Goal: Information Seeking & Learning: Stay updated

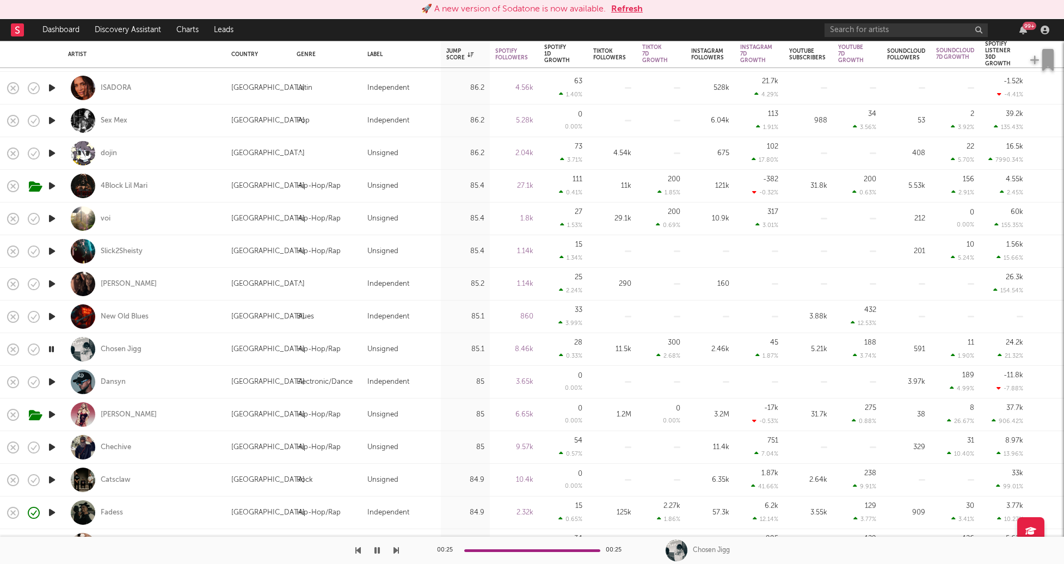
click at [625, 13] on button "Refresh" at bounding box center [627, 9] width 32 height 13
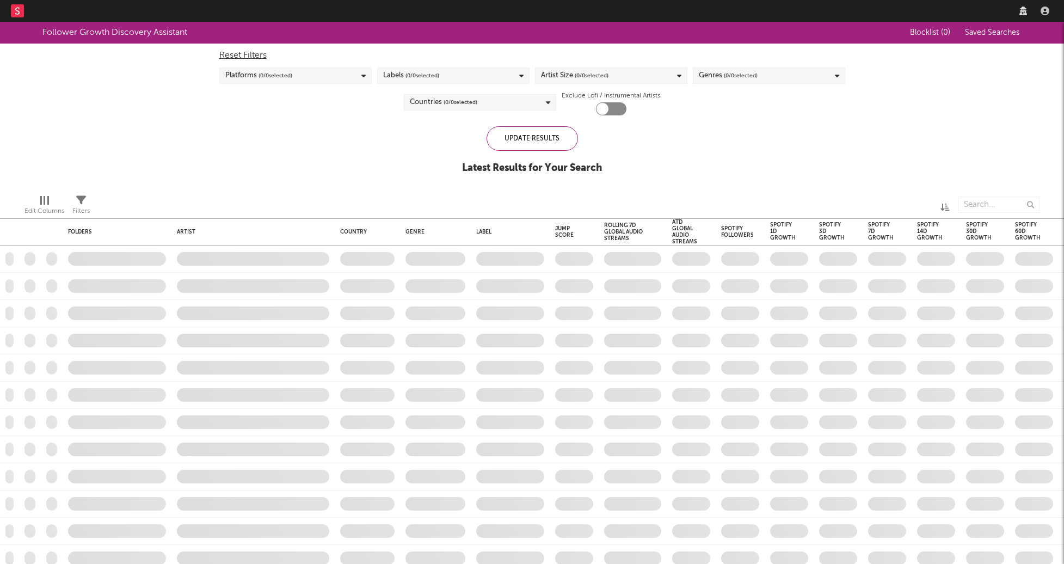
checkbox input "true"
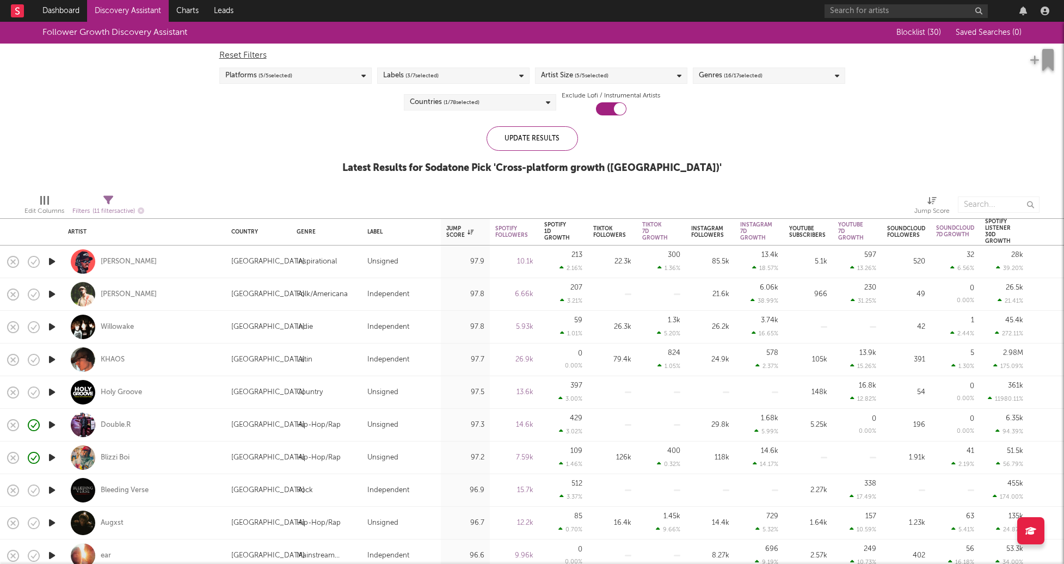
click at [117, 8] on link "Discovery Assistant" at bounding box center [128, 11] width 82 height 22
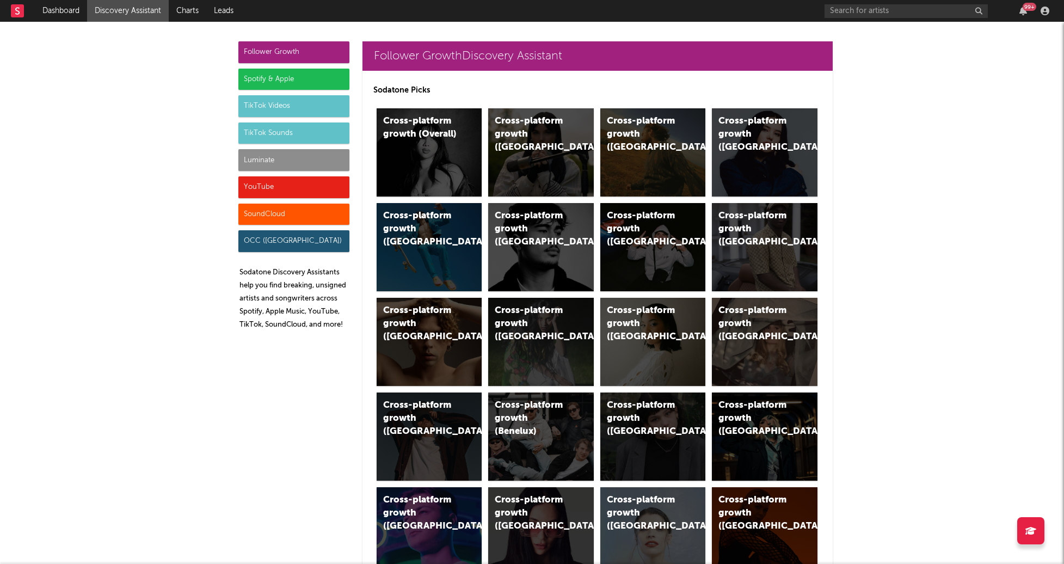
click at [251, 159] on div "Luminate" at bounding box center [293, 160] width 111 height 22
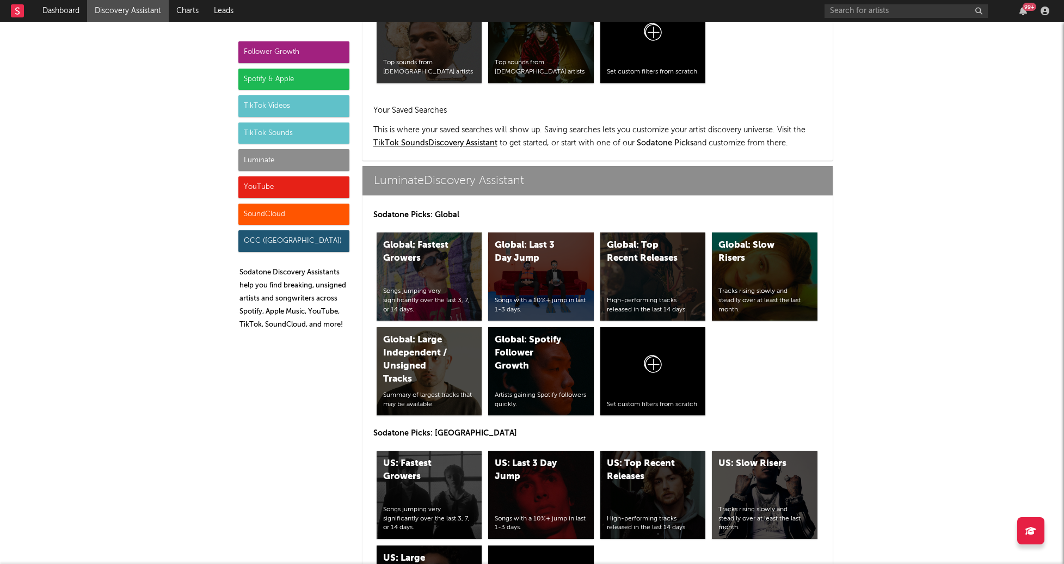
scroll to position [4830, 0]
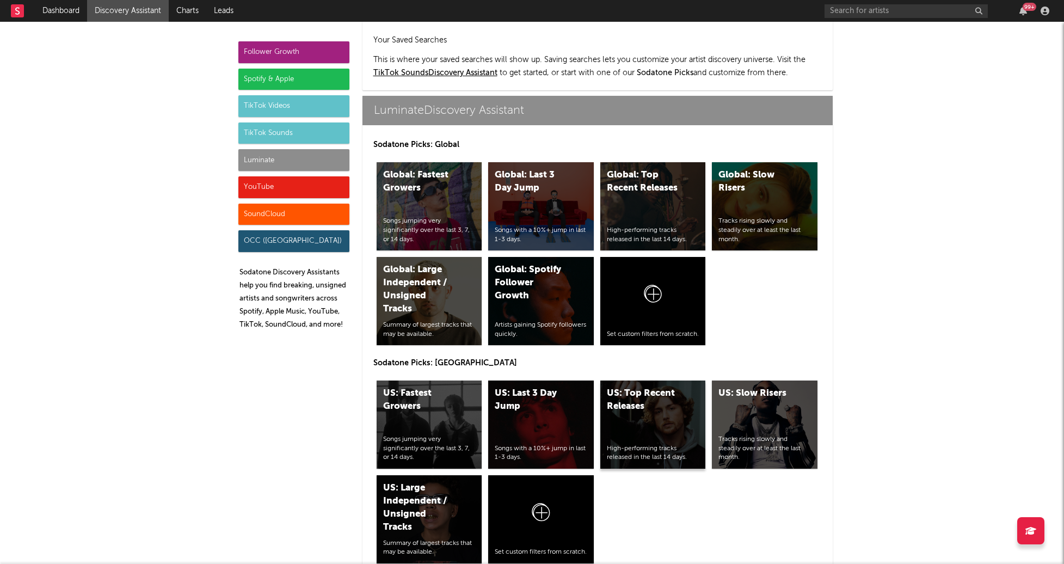
click at [615, 387] on div "US: Top Recent Releases" at bounding box center [644, 400] width 74 height 26
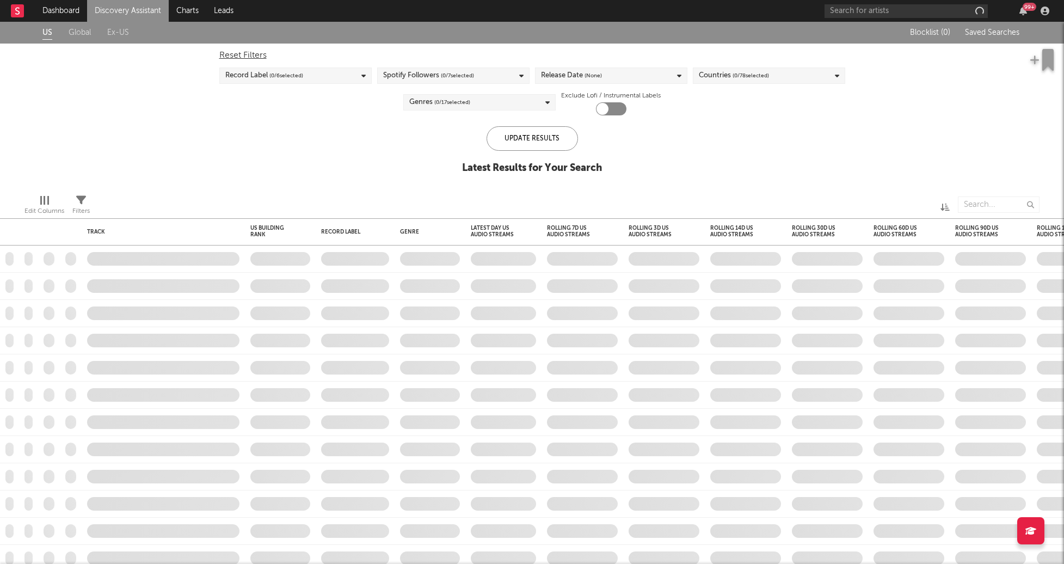
checkbox input "true"
